Goal: Information Seeking & Learning: Learn about a topic

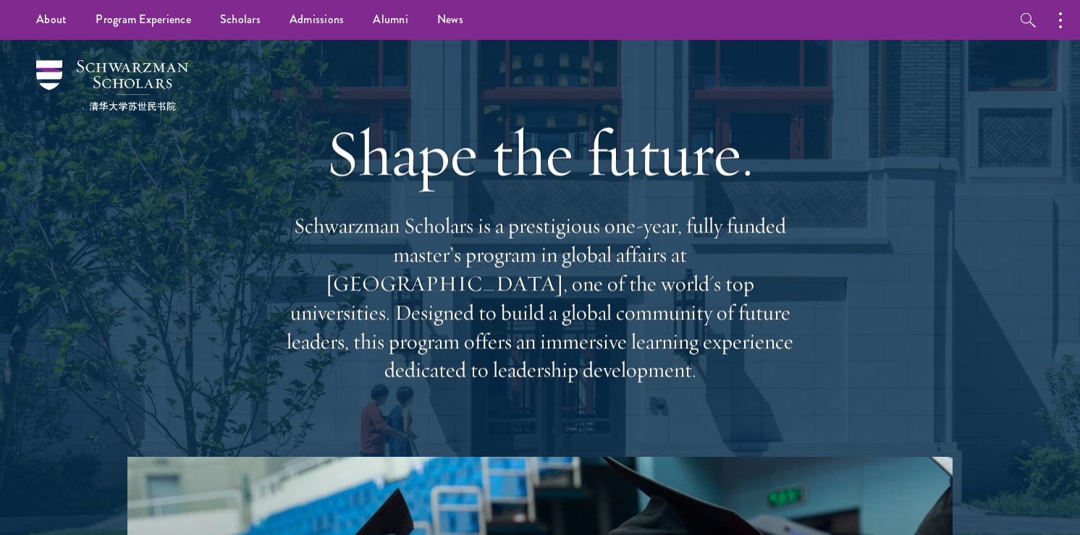
click at [555, 331] on p "Schwarzman Scholars is a prestigious one-year, fully funded master’s program in…" at bounding box center [539, 297] width 521 height 173
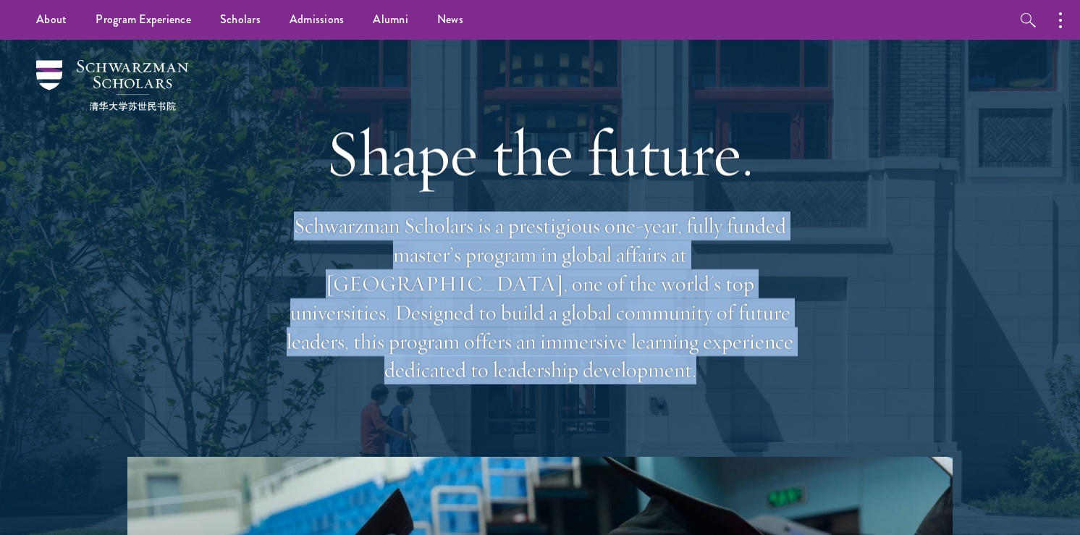
click at [555, 331] on p "Schwarzman Scholars is a prestigious one-year, fully funded master’s program in…" at bounding box center [539, 297] width 521 height 173
click at [554, 329] on p "Schwarzman Scholars is a prestigious one-year, fully funded master’s program in…" at bounding box center [539, 297] width 521 height 173
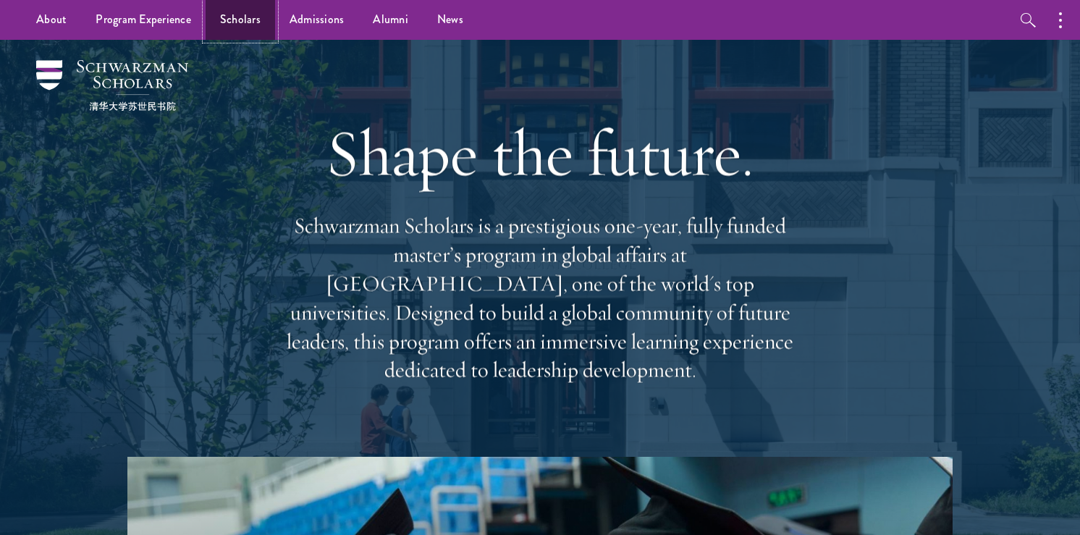
click at [228, 17] on link "Scholars" at bounding box center [240, 20] width 69 height 40
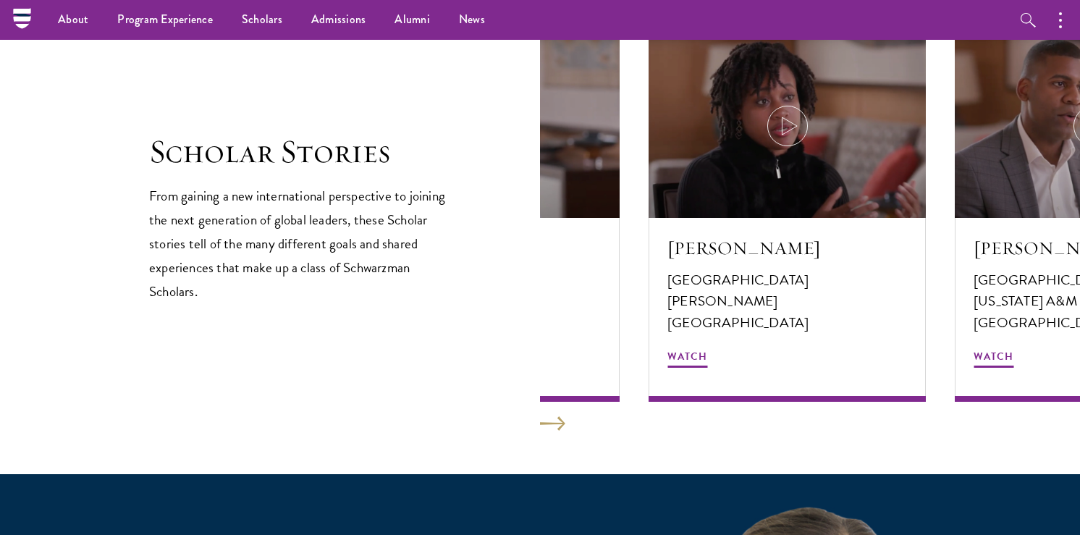
scroll to position [2468, 0]
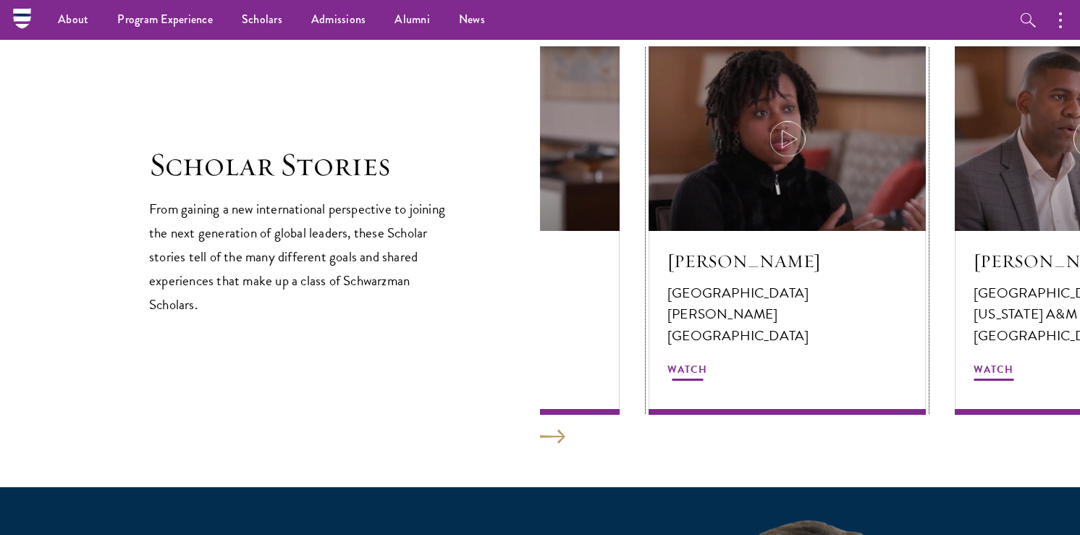
click at [813, 131] on div at bounding box center [786, 138] width 277 height 185
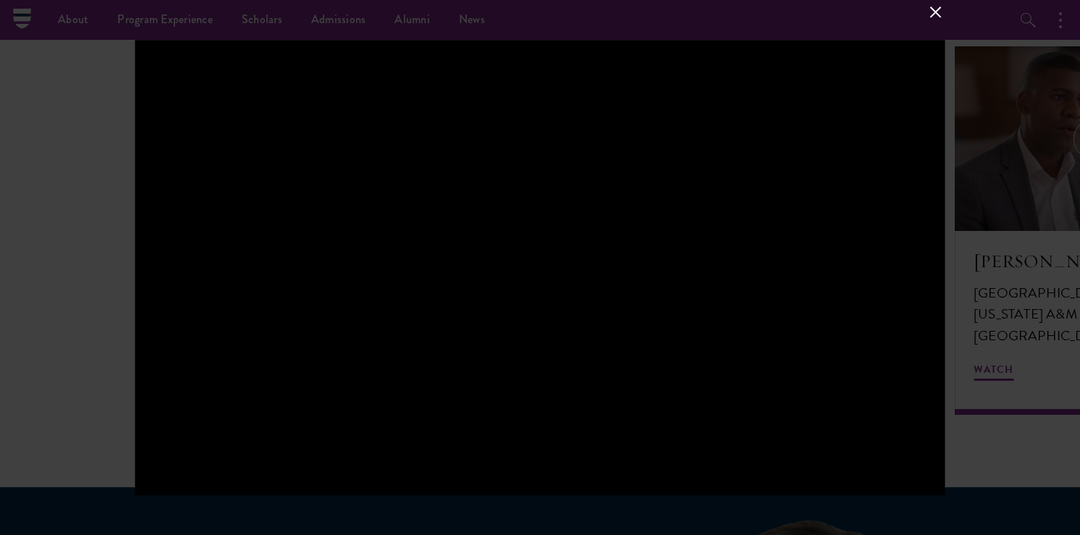
click at [729, 227] on div at bounding box center [540, 267] width 810 height 455
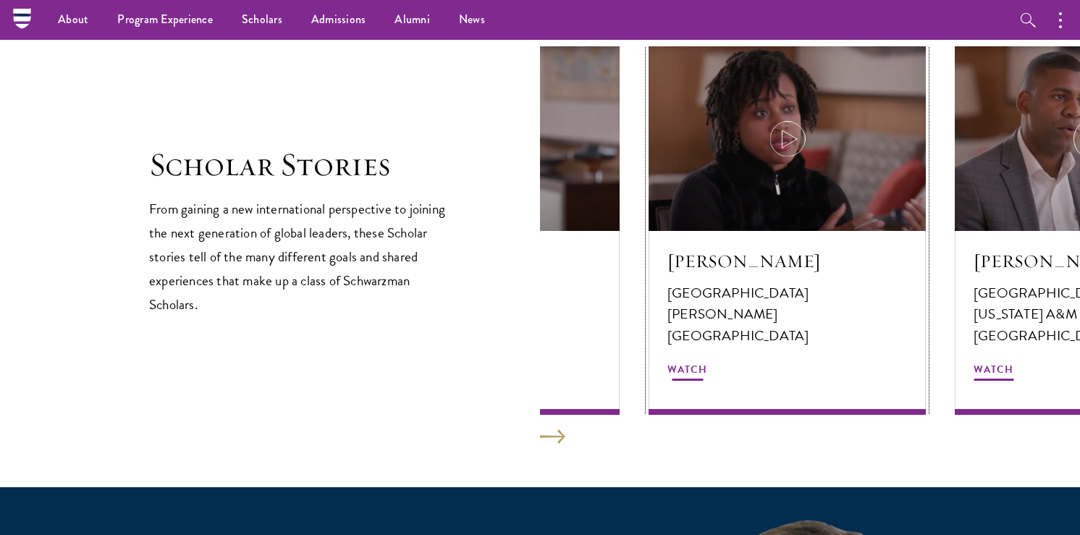
click at [839, 141] on div at bounding box center [786, 138] width 277 height 185
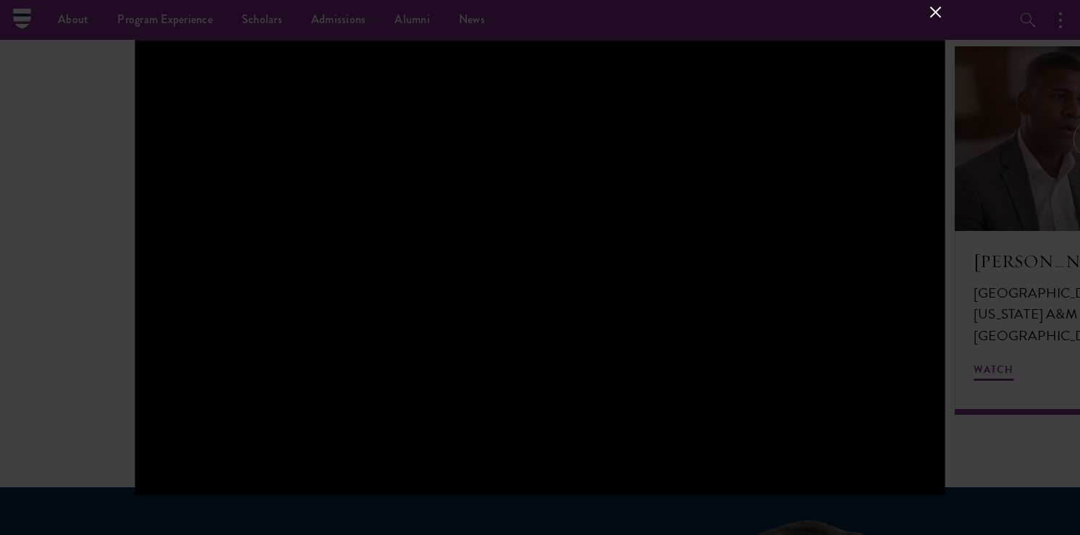
click at [926, 7] on button at bounding box center [935, 11] width 19 height 19
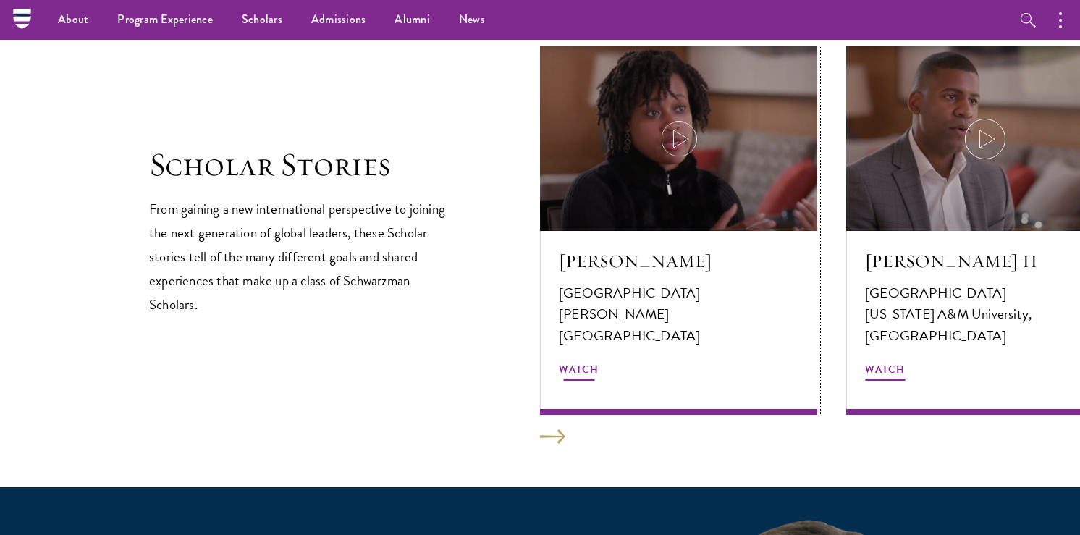
click at [781, 137] on div at bounding box center [678, 138] width 277 height 185
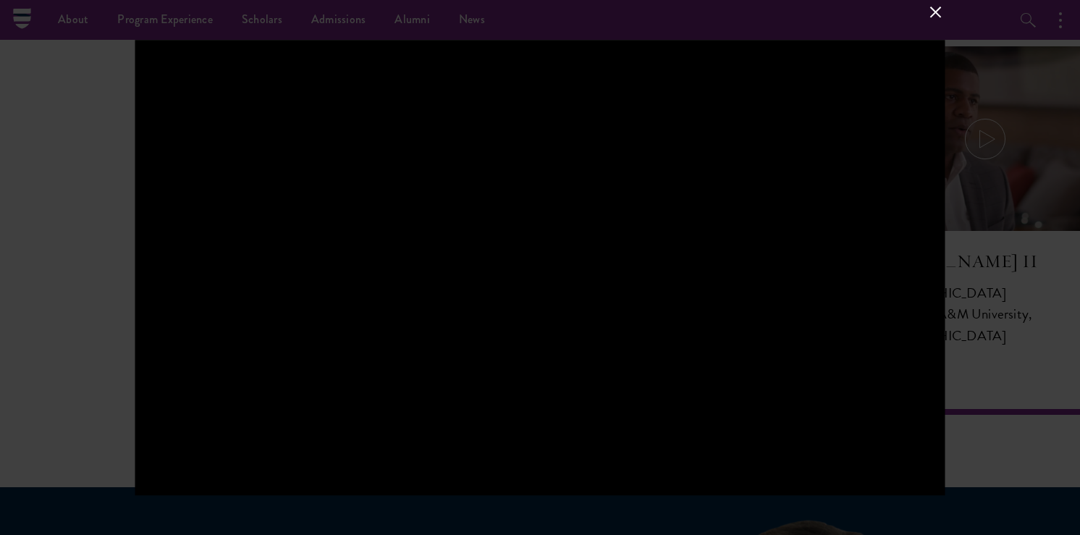
click at [814, 179] on div at bounding box center [540, 267] width 810 height 455
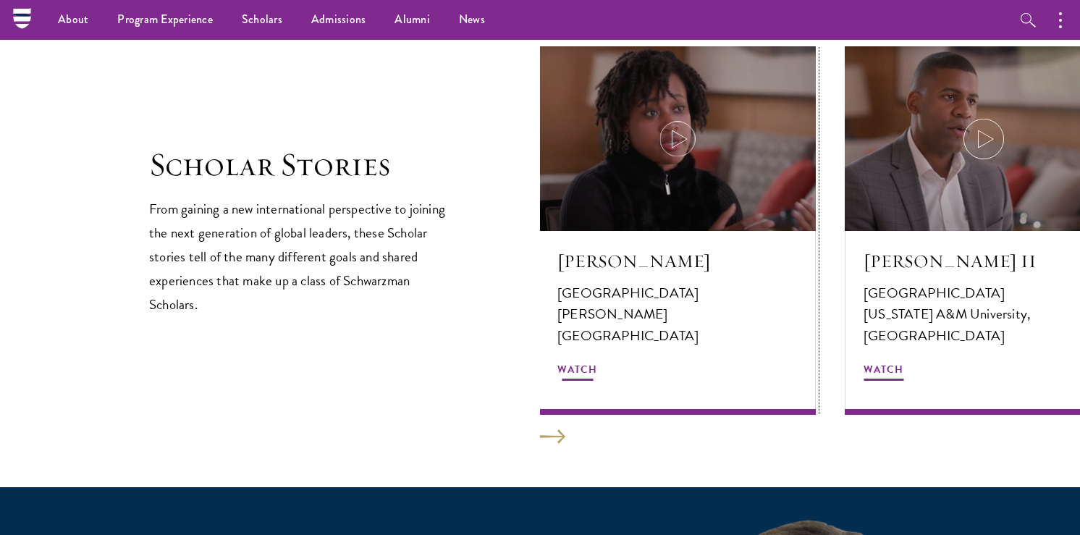
drag, startPoint x: 672, startPoint y: 321, endPoint x: 570, endPoint y: 258, distance: 119.3
click at [570, 258] on div "[PERSON_NAME] [GEOGRAPHIC_DATA] [PERSON_NAME][GEOGRAPHIC_DATA] Watch" at bounding box center [676, 323] width 277 height 184
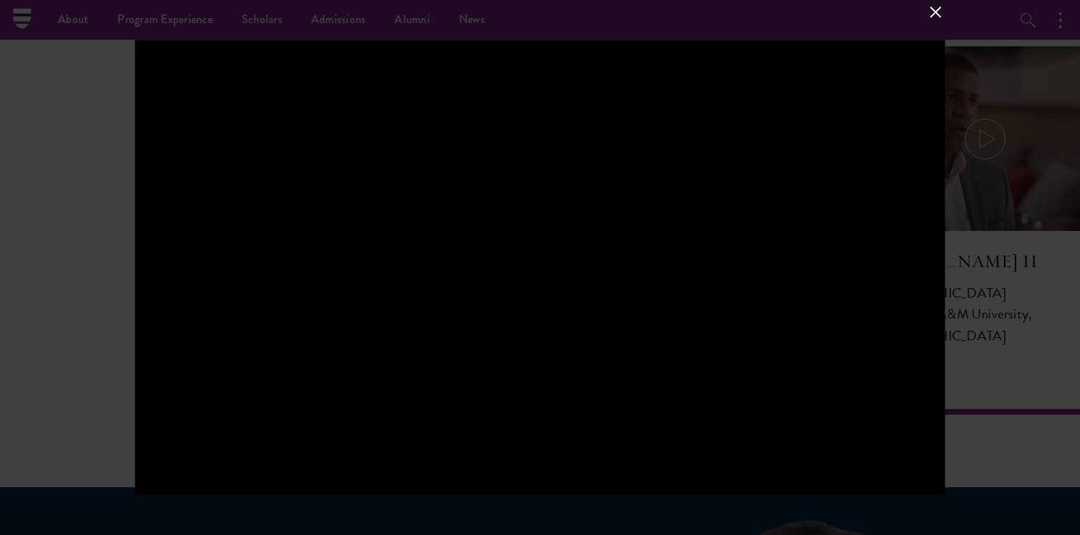
click at [941, 12] on button at bounding box center [935, 11] width 19 height 19
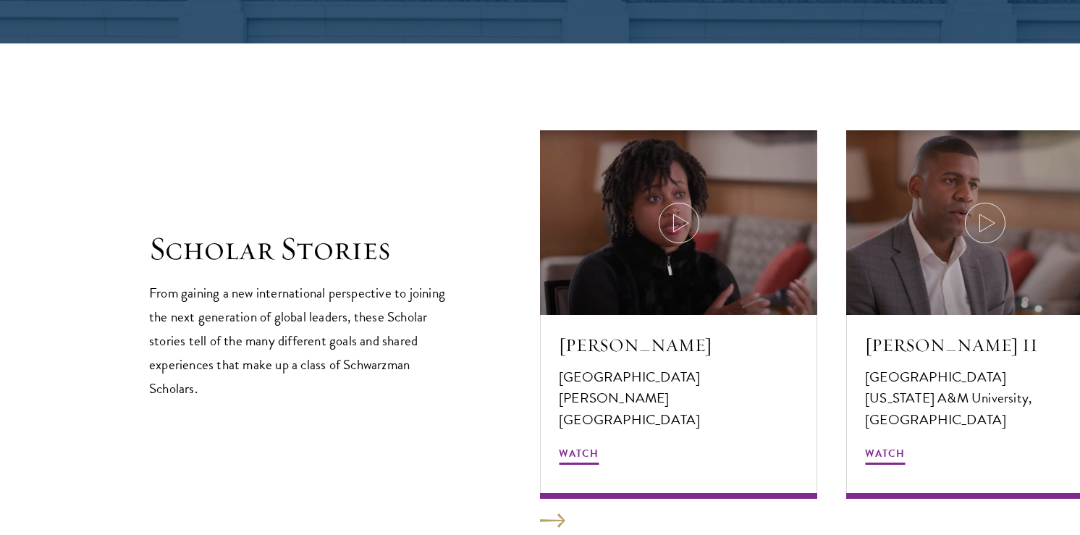
scroll to position [2526, 0]
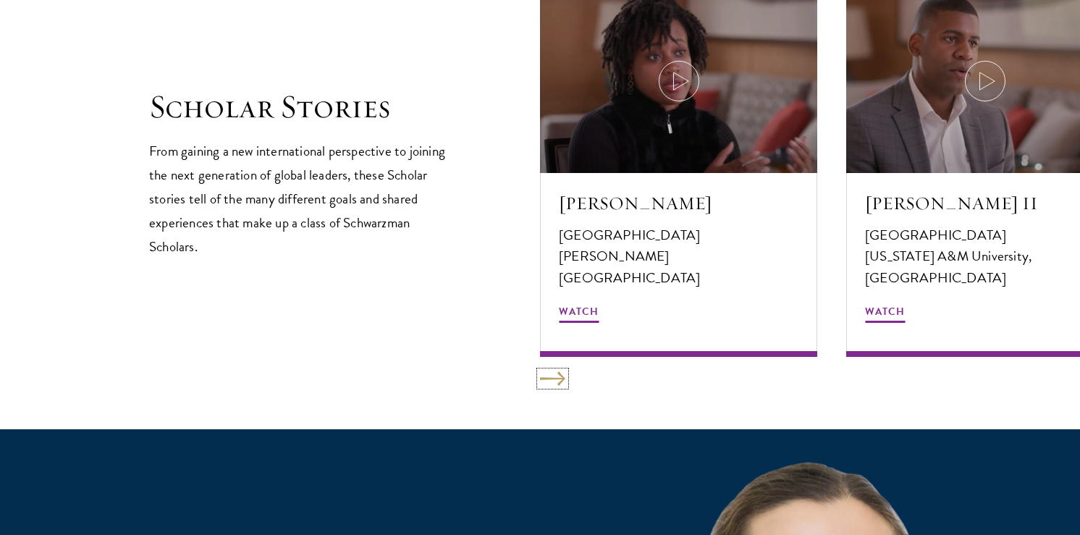
click at [558, 371] on button at bounding box center [552, 378] width 25 height 14
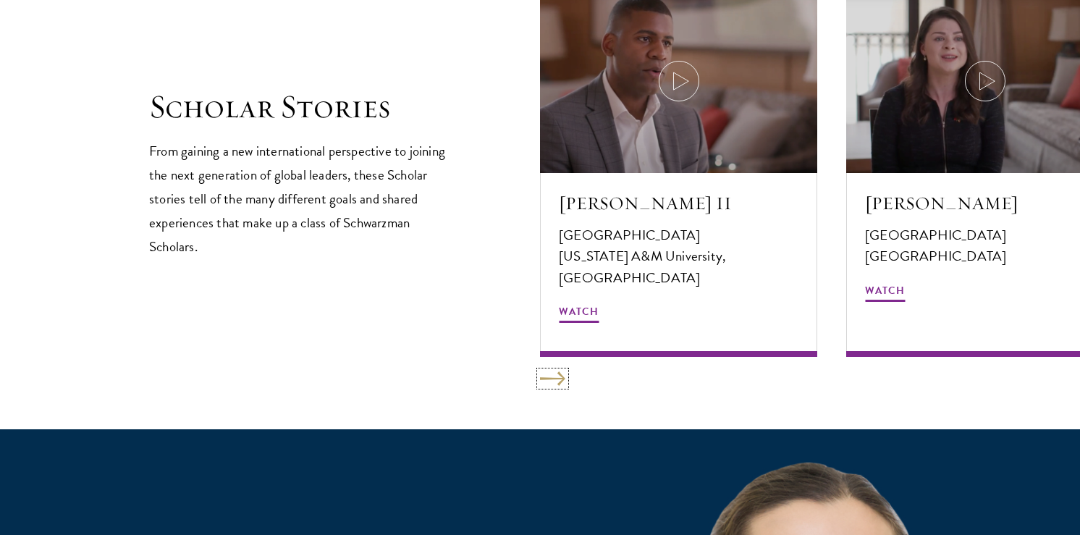
click at [558, 371] on button at bounding box center [552, 378] width 25 height 14
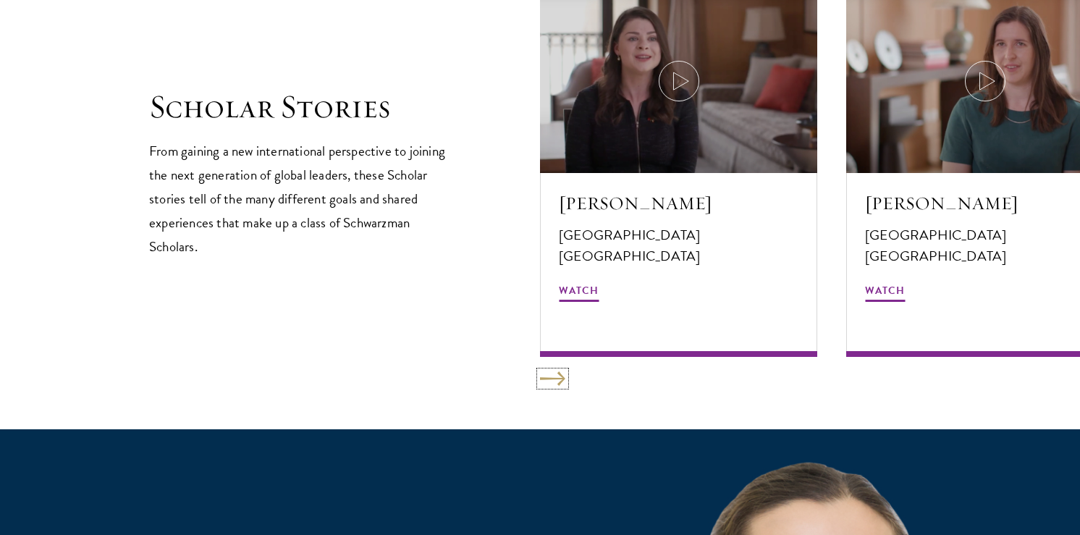
click at [558, 371] on button at bounding box center [552, 378] width 25 height 14
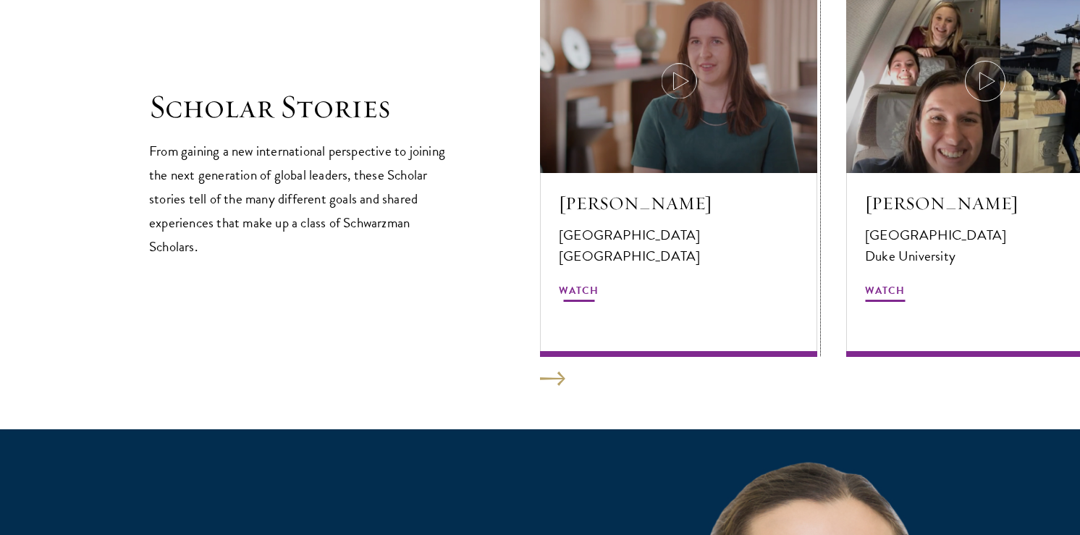
click at [643, 211] on h5 "[PERSON_NAME]" at bounding box center [679, 203] width 240 height 25
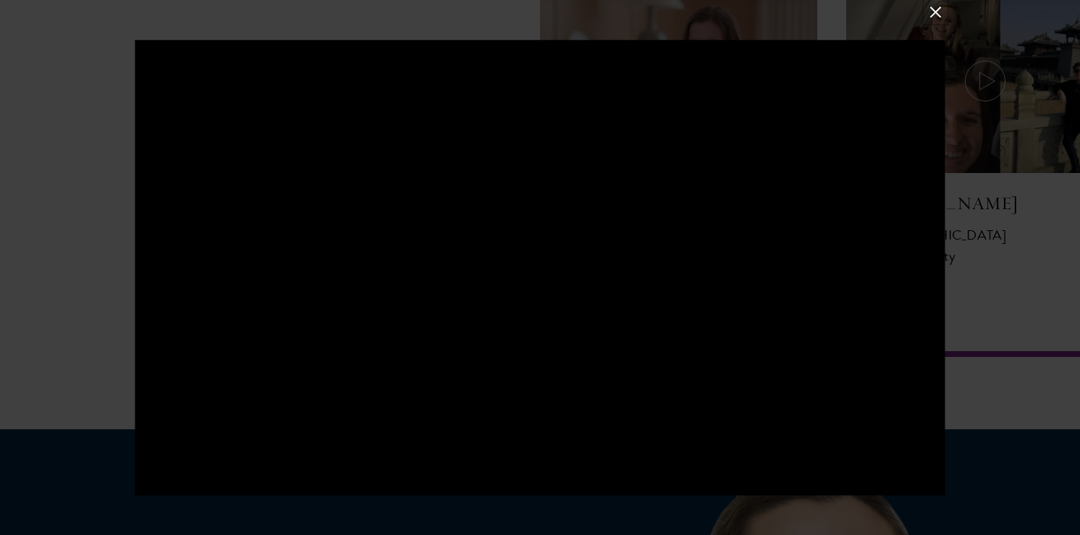
click at [937, 12] on button at bounding box center [935, 11] width 19 height 19
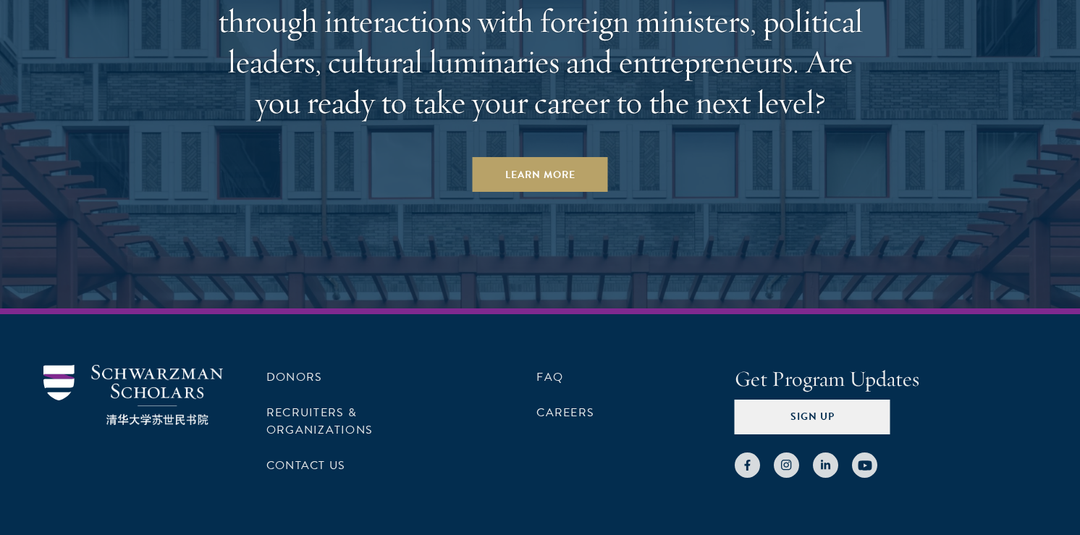
scroll to position [4464, 0]
